Goal: Browse casually

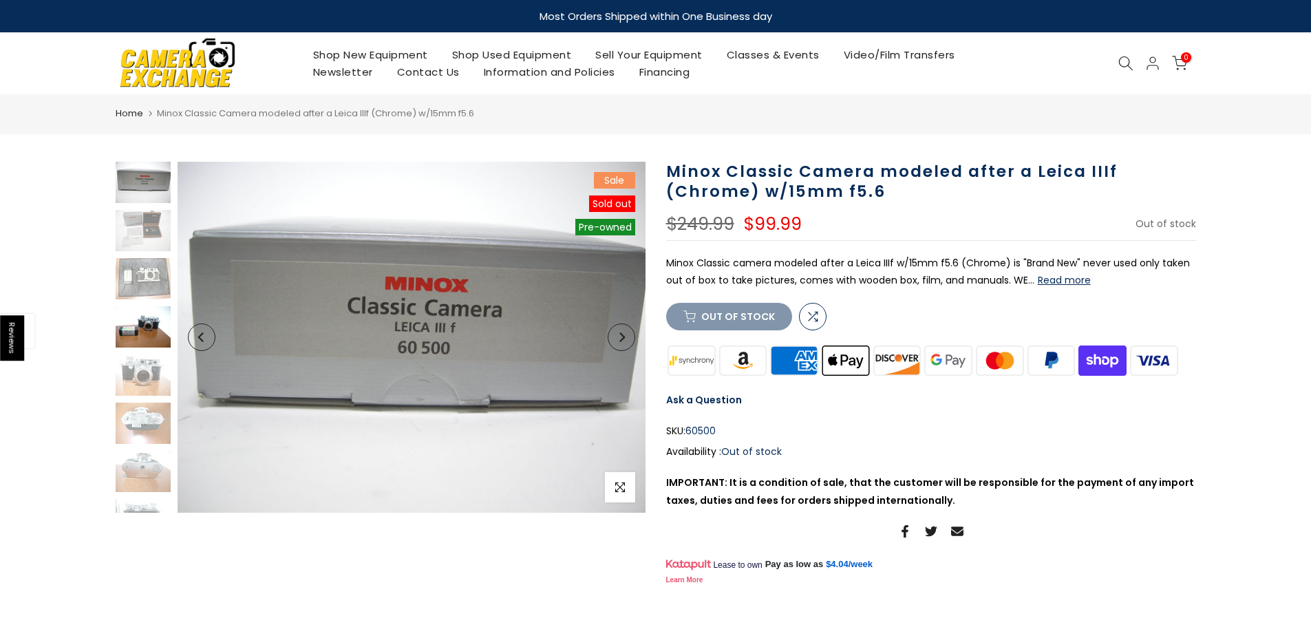
click at [127, 332] on img at bounding box center [143, 326] width 55 height 41
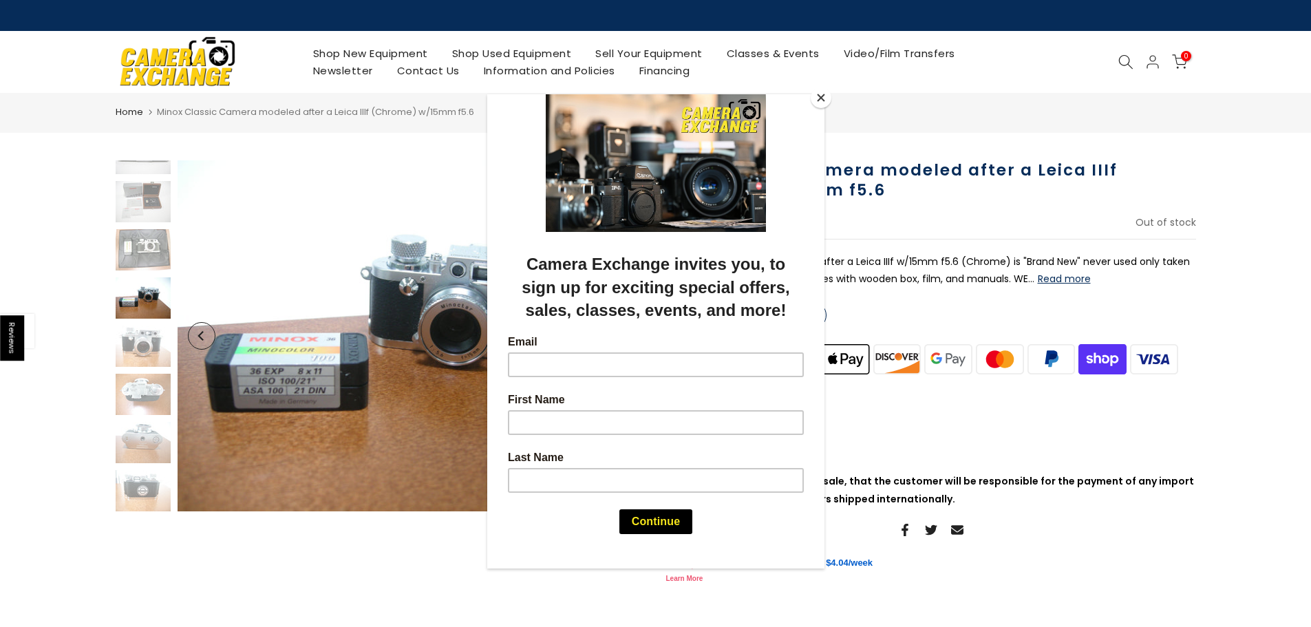
click at [118, 408] on div at bounding box center [655, 313] width 1311 height 627
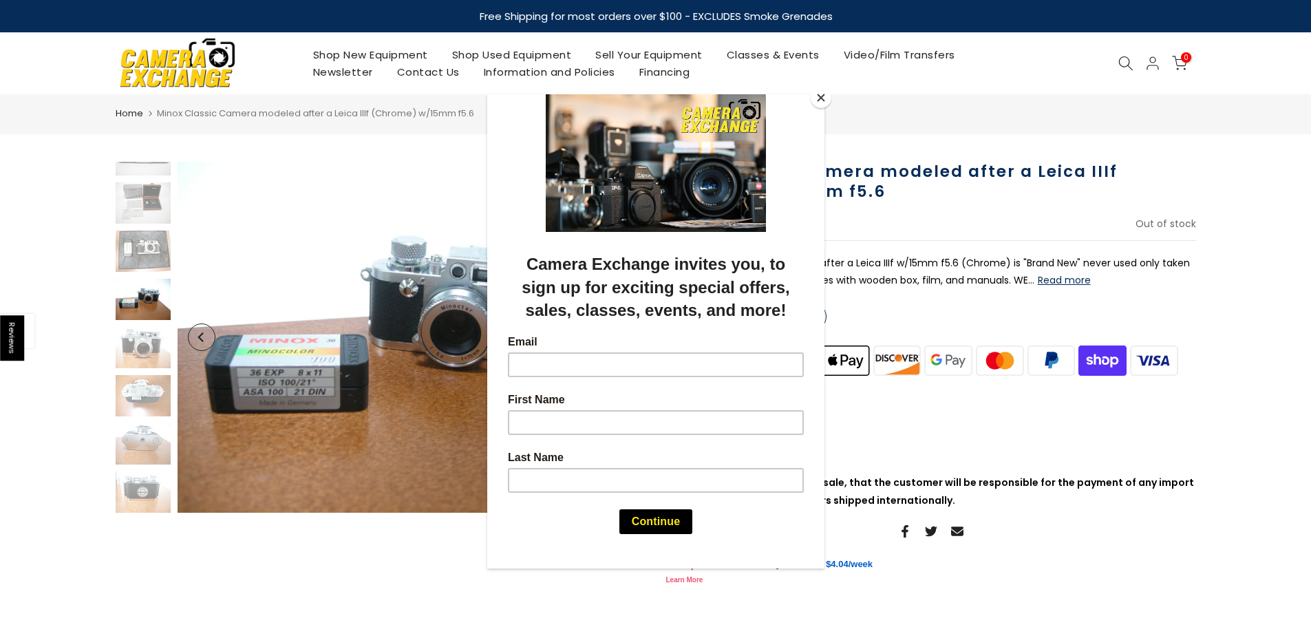
click at [133, 399] on div at bounding box center [655, 313] width 1311 height 627
click at [140, 390] on div at bounding box center [655, 313] width 1311 height 627
click at [155, 349] on div at bounding box center [655, 313] width 1311 height 627
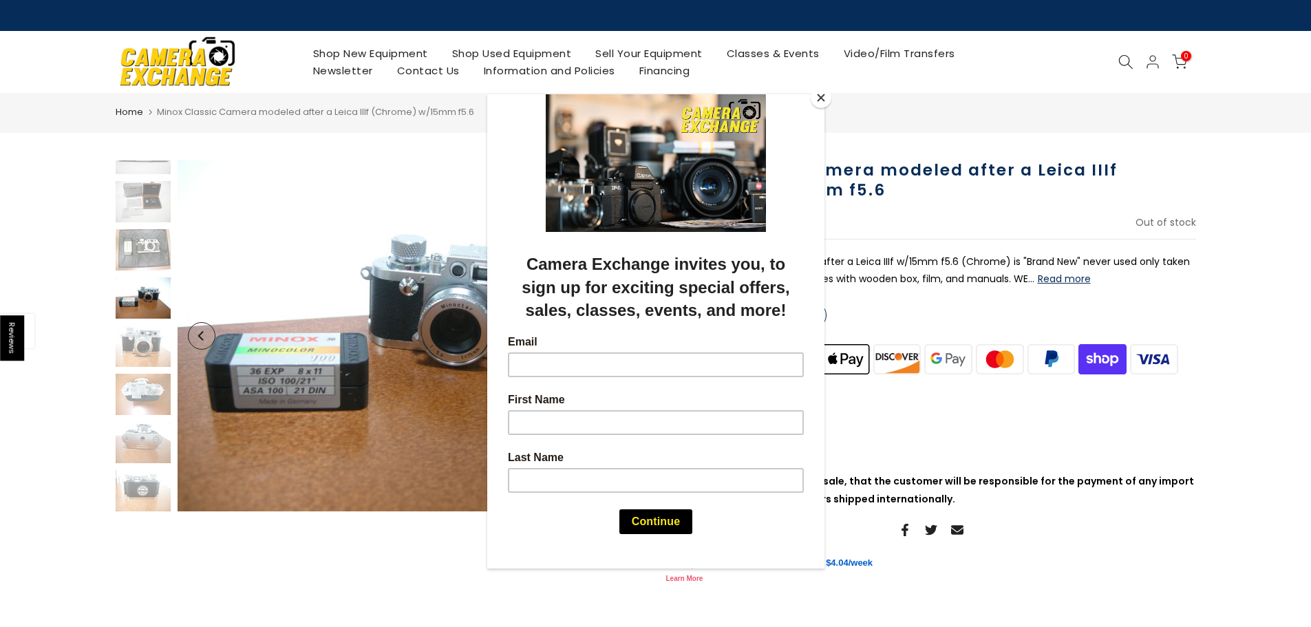
click at [209, 339] on div at bounding box center [655, 313] width 1311 height 627
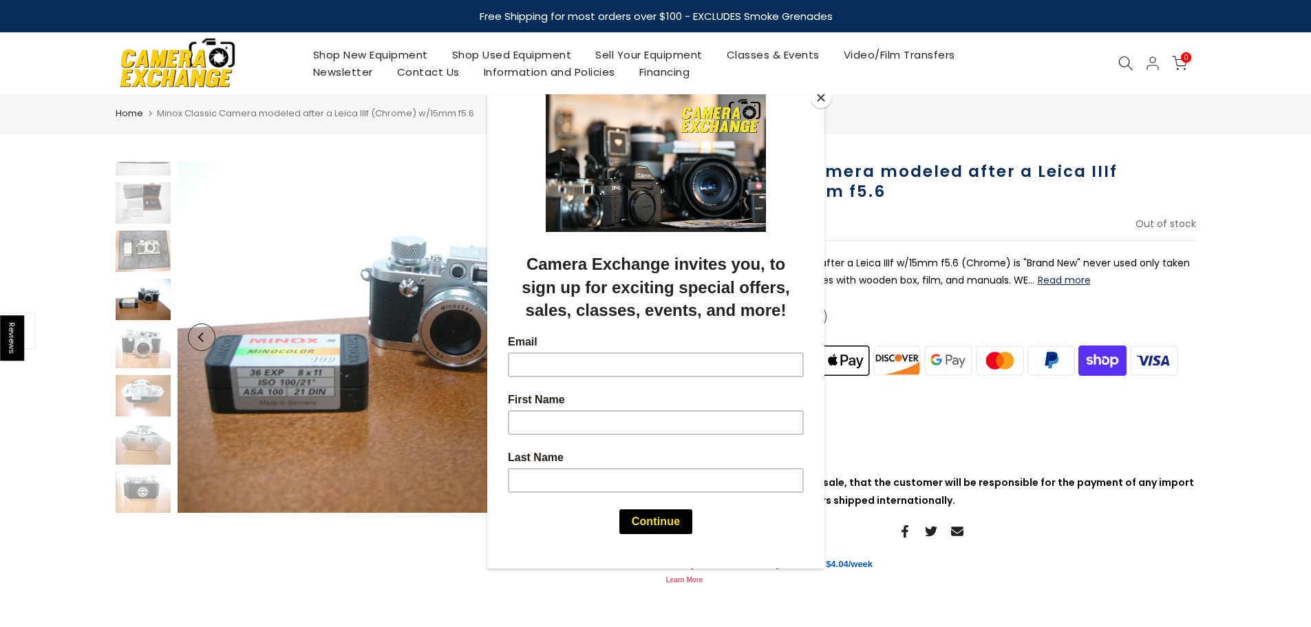
click at [820, 103] on button "Close" at bounding box center [821, 97] width 21 height 21
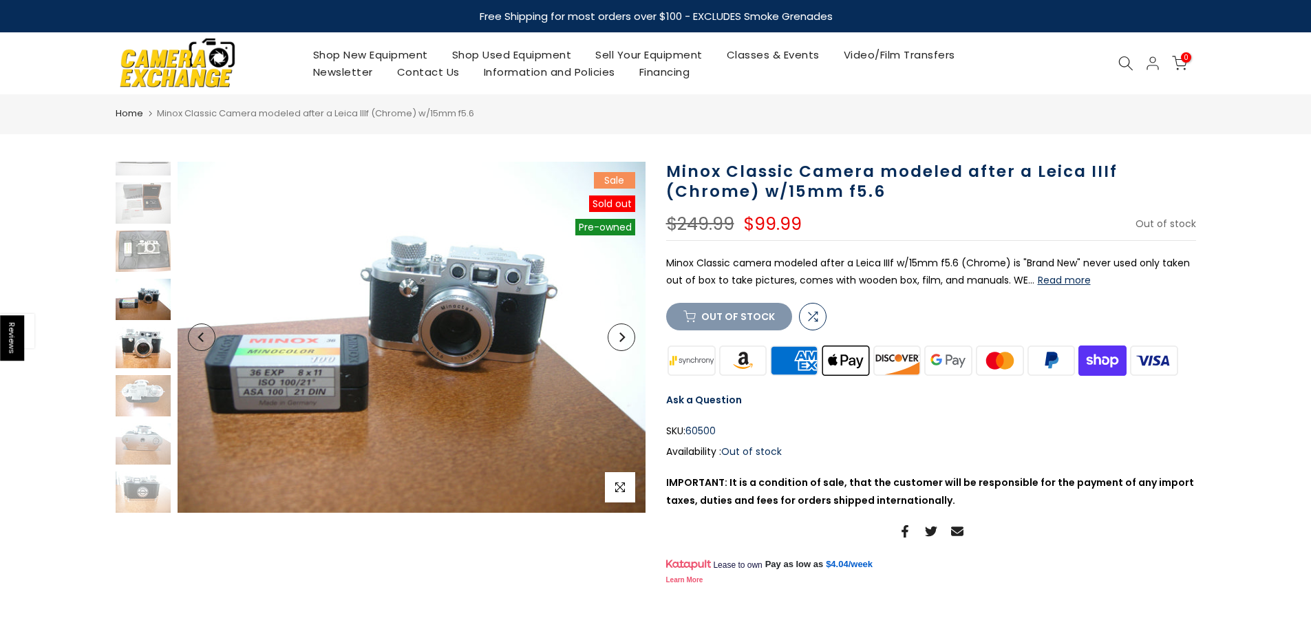
click at [146, 339] on img at bounding box center [143, 347] width 55 height 41
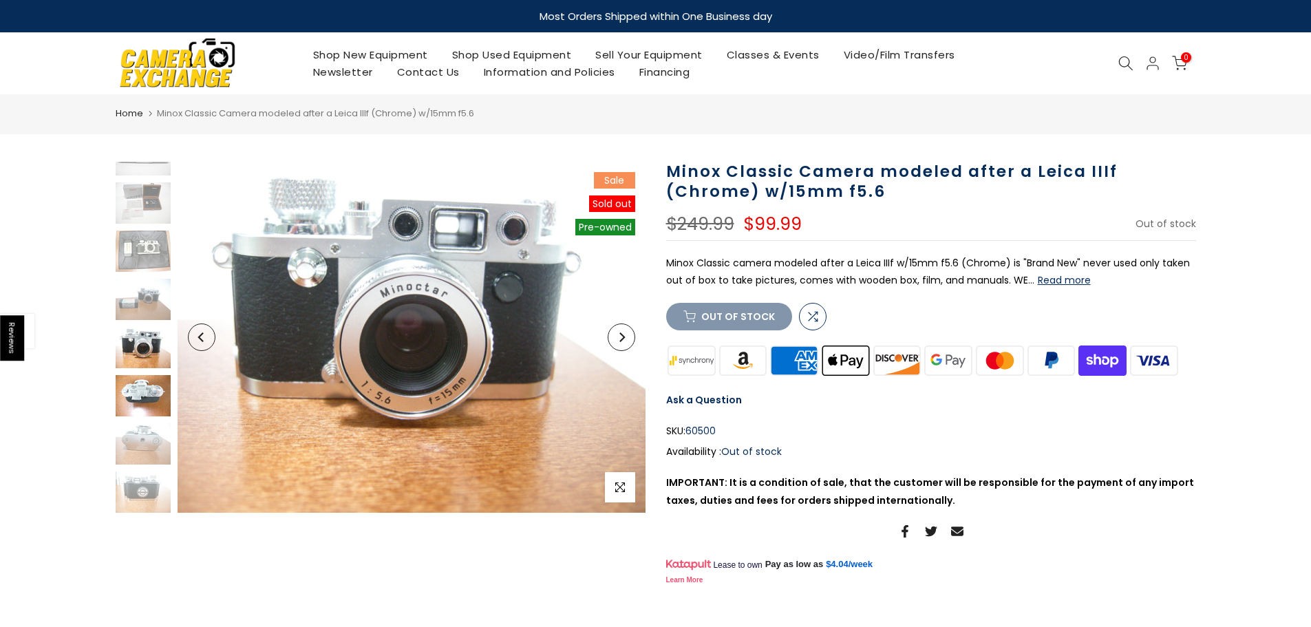
click at [142, 380] on img at bounding box center [143, 395] width 55 height 41
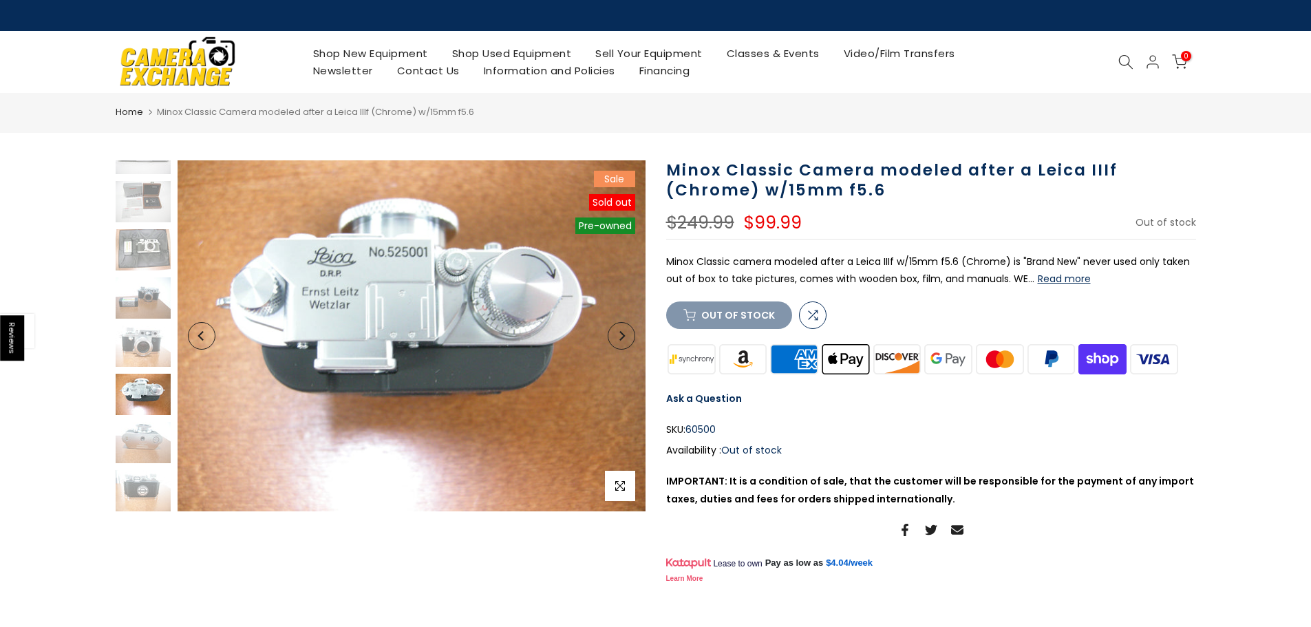
click at [140, 414] on img at bounding box center [143, 394] width 55 height 41
click at [136, 451] on img at bounding box center [143, 442] width 55 height 41
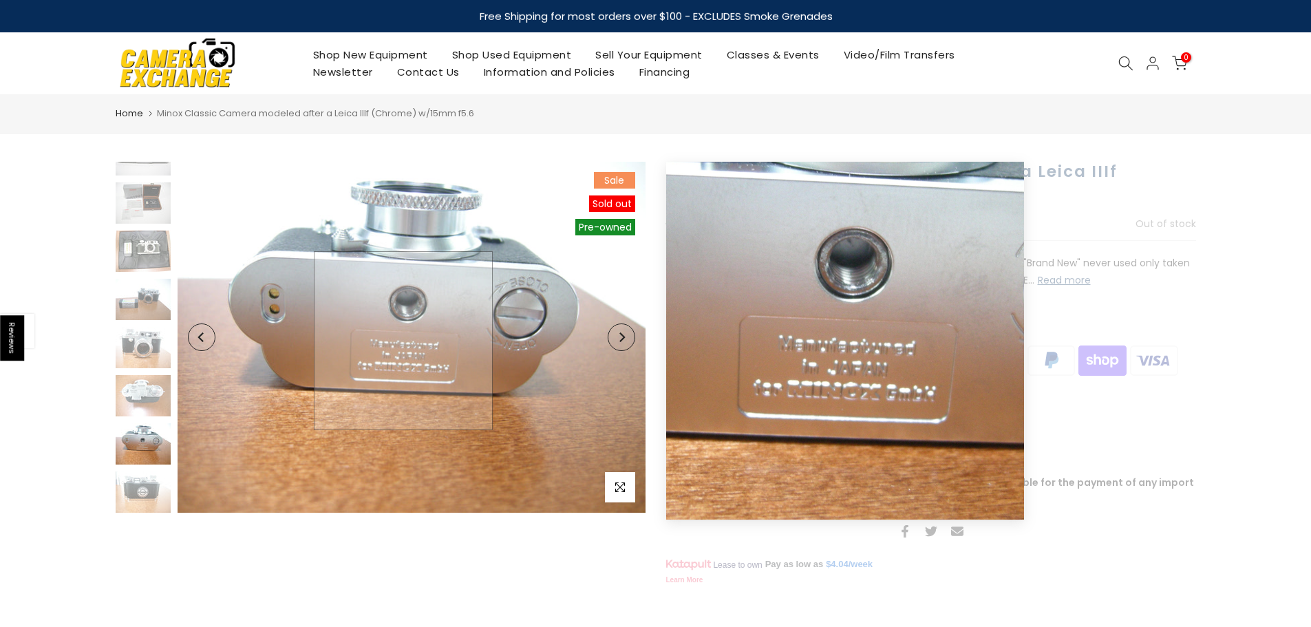
click at [403, 341] on img at bounding box center [412, 337] width 468 height 351
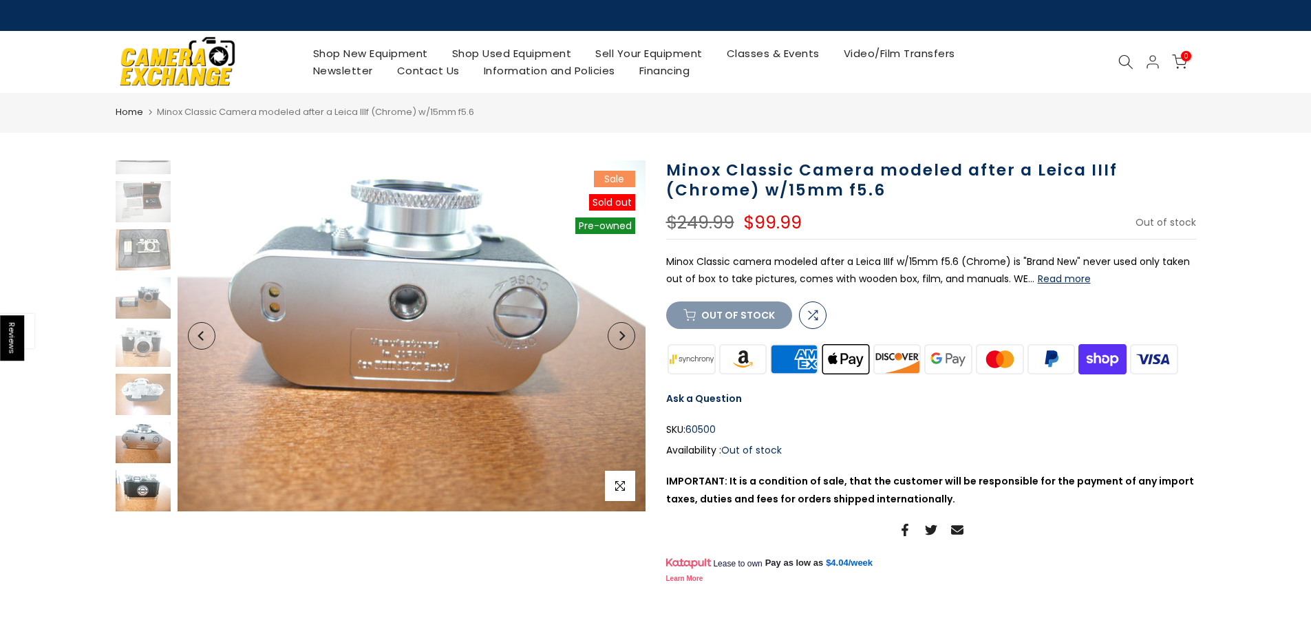
click at [131, 498] on img at bounding box center [143, 490] width 55 height 41
